Goal: Information Seeking & Learning: Check status

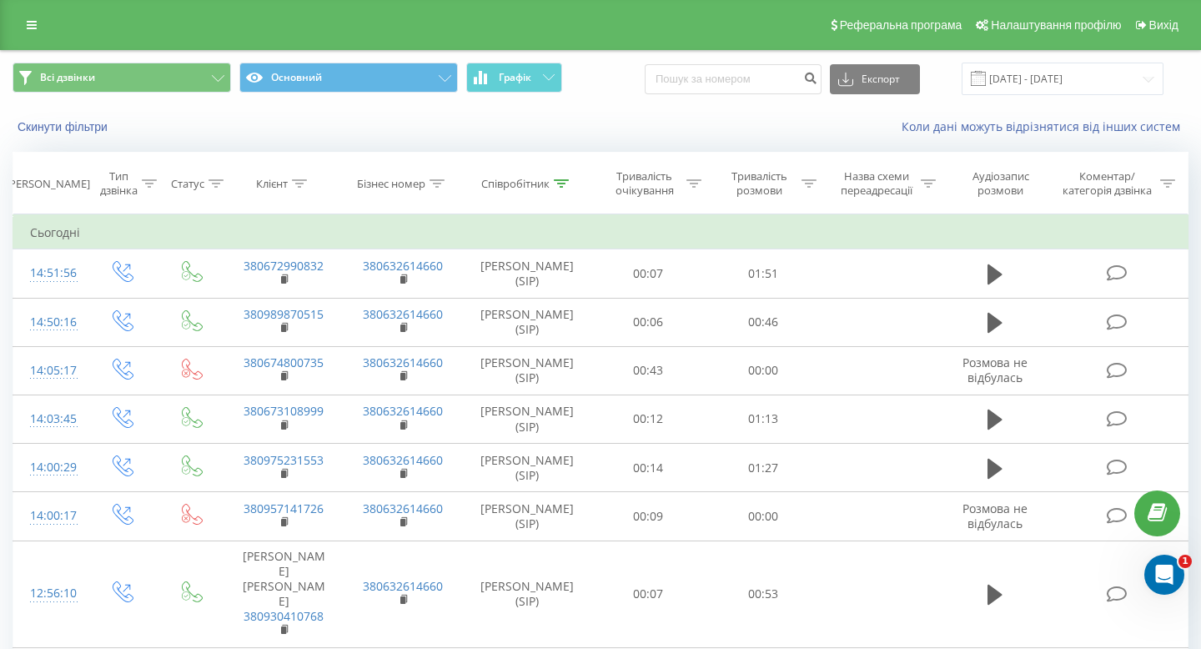
click at [686, 70] on div "Всі дзвінки Основний Графік Експорт .csv .xls .xlsx 21.07.2025 - 21.08.2025" at bounding box center [601, 79] width 1176 height 33
click at [706, 83] on input at bounding box center [733, 79] width 177 height 30
paste input "0935333209"
type input "0935333209"
